Goal: Task Accomplishment & Management: Use online tool/utility

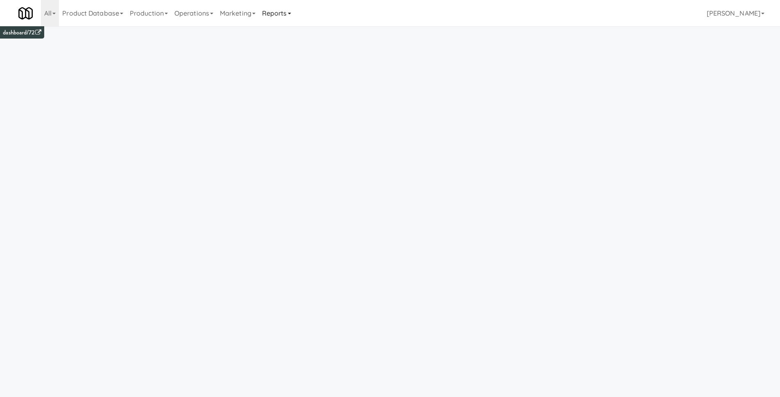
click at [286, 15] on link "Reports" at bounding box center [277, 13] width 36 height 26
click at [302, 62] on link "Payouts" at bounding box center [292, 64] width 66 height 15
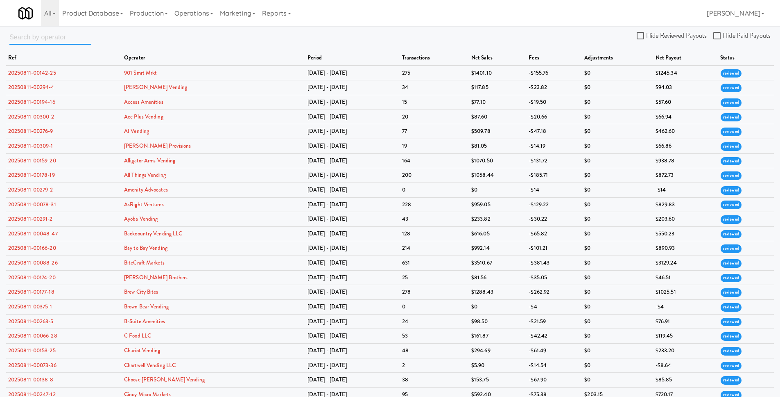
click at [58, 40] on input "text" at bounding box center [50, 36] width 82 height 15
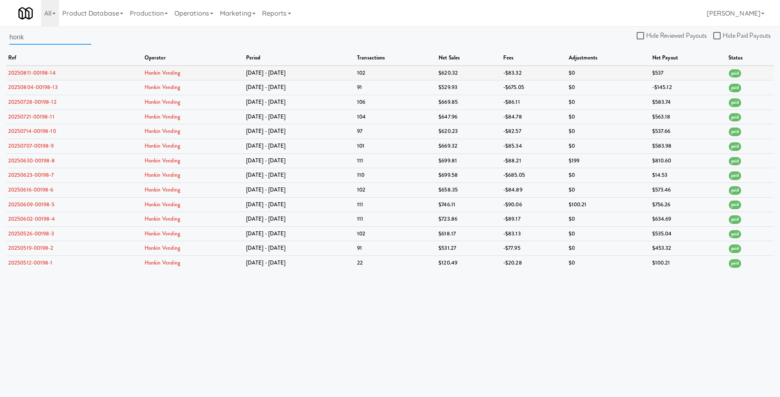
type input "honk"
click at [51, 73] on link "20250811-00198-14" at bounding box center [32, 73] width 48 height 8
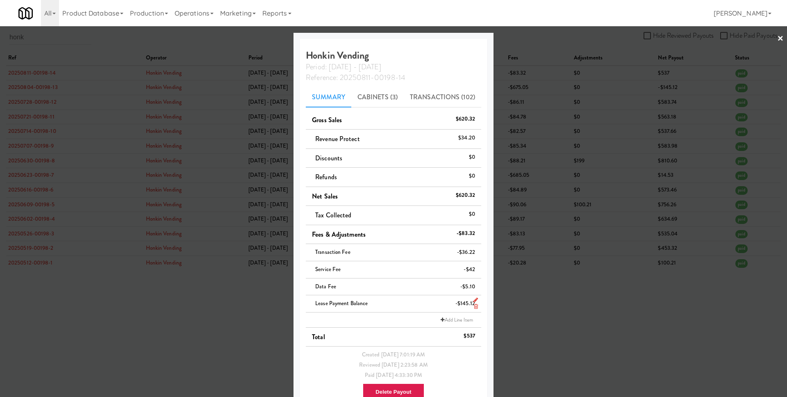
click at [473, 299] on icon at bounding box center [475, 299] width 5 height 5
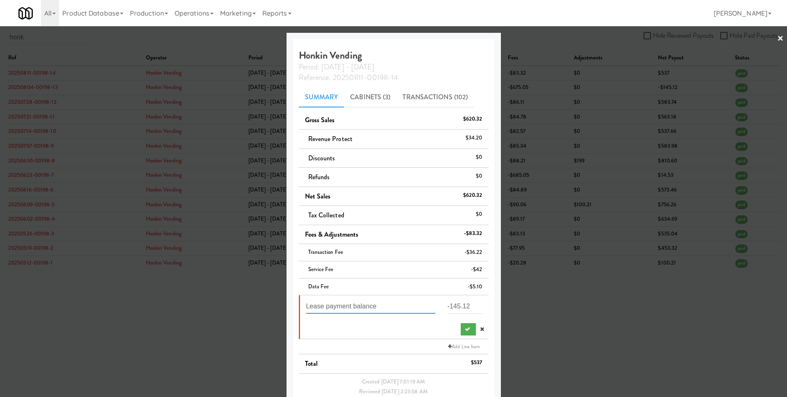
click at [380, 303] on input "Lease payment balance" at bounding box center [370, 305] width 129 height 15
click at [375, 306] on input "Lease payment balance" at bounding box center [370, 305] width 129 height 15
type input "Lease payment refund"
paste input "53.88"
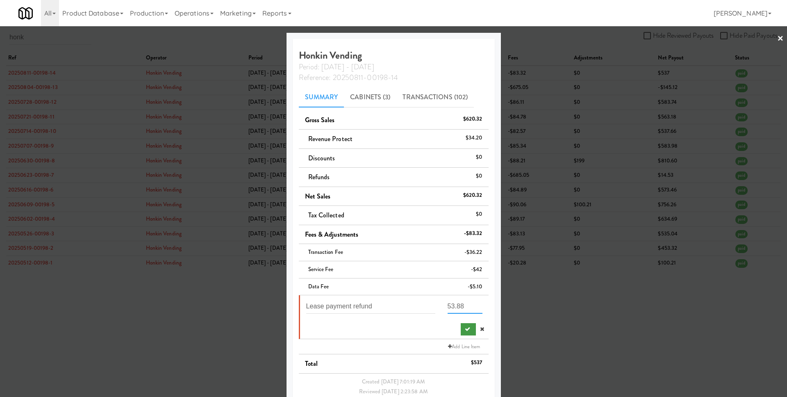
type input "53.88"
click at [465, 329] on icon "submit" at bounding box center [467, 328] width 5 height 5
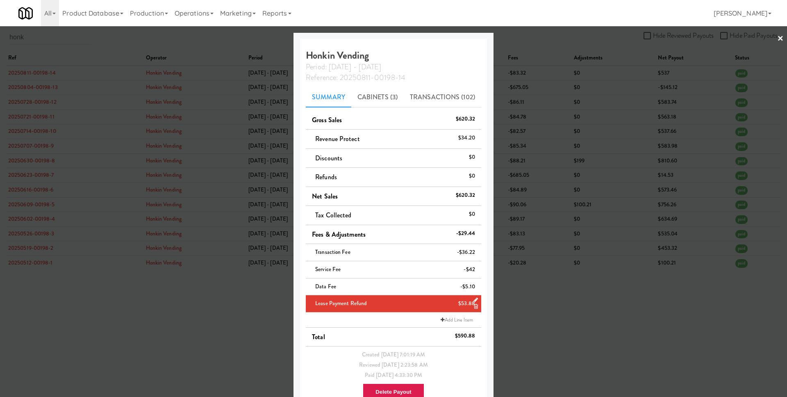
click at [502, 315] on div at bounding box center [393, 198] width 787 height 397
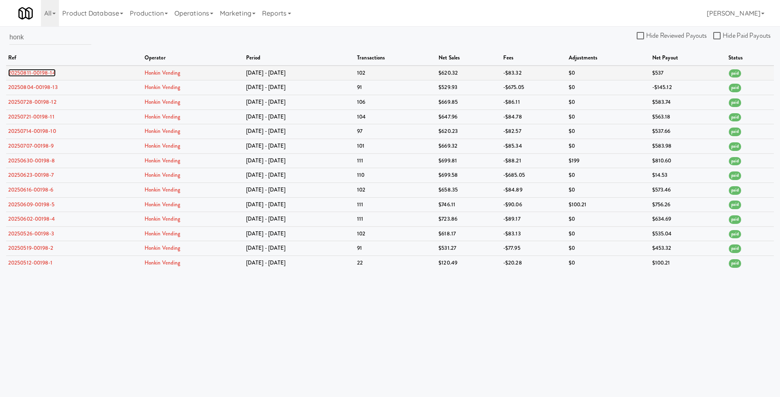
click at [54, 73] on link "20250811-00198-14" at bounding box center [32, 73] width 48 height 8
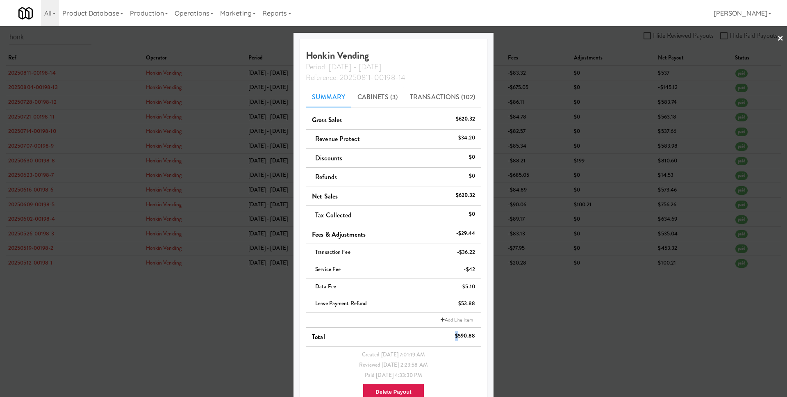
drag, startPoint x: 455, startPoint y: 334, endPoint x: 472, endPoint y: 332, distance: 16.5
click at [472, 332] on li "Total $590.88" at bounding box center [393, 336] width 175 height 19
click at [471, 334] on div "$590.88" at bounding box center [465, 336] width 20 height 10
drag, startPoint x: 470, startPoint y: 336, endPoint x: 455, endPoint y: 336, distance: 15.2
click at [455, 336] on div "$590.88" at bounding box center [465, 336] width 20 height 10
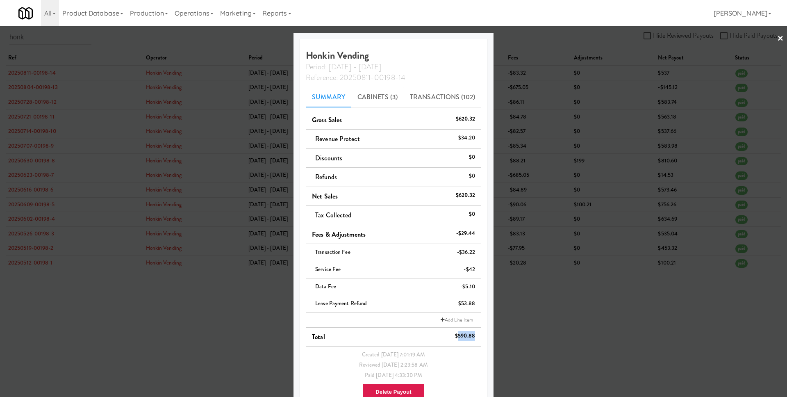
copy div "590.88"
click at [540, 331] on div at bounding box center [393, 198] width 787 height 397
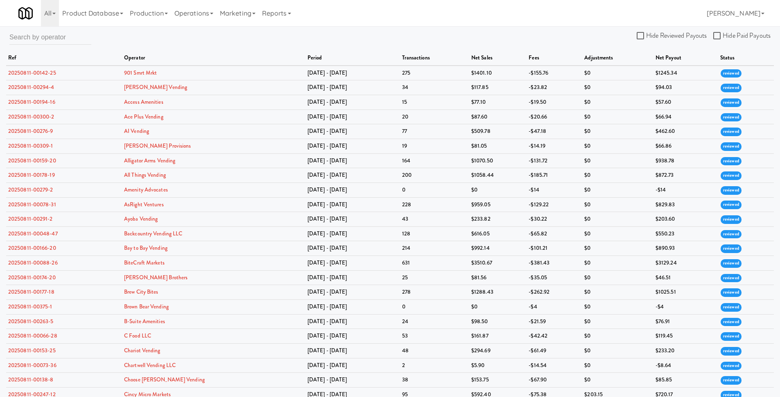
scroll to position [253, 0]
